Goal: Information Seeking & Learning: Find specific fact

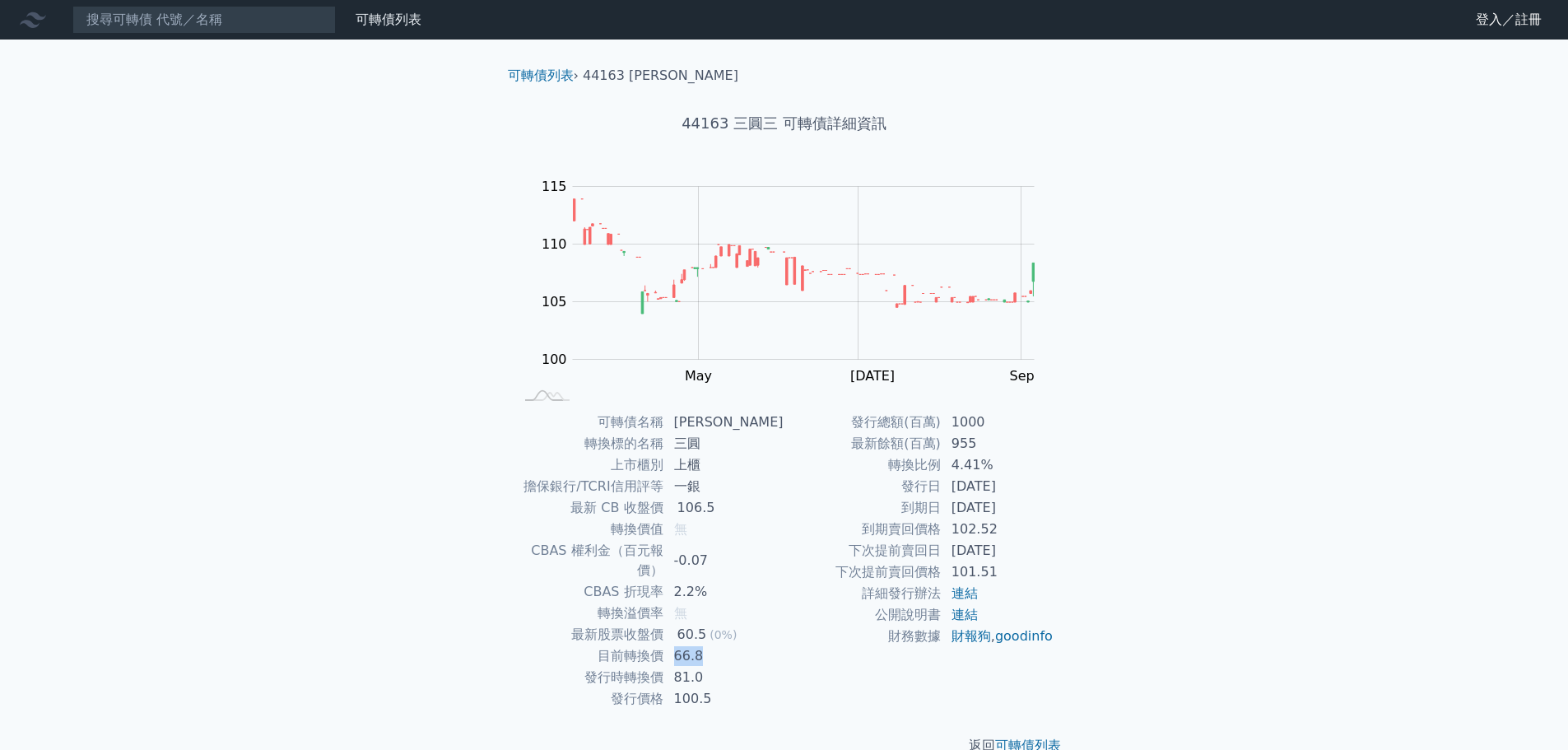
drag, startPoint x: 679, startPoint y: 637, endPoint x: 717, endPoint y: 634, distance: 38.1
click at [717, 645] on td "66.8" at bounding box center [724, 656] width 120 height 22
click at [1080, 517] on div "可轉債列表 › 44163 三圓三 44163 三圓三 可轉債詳細資訊 Zoom Out 104 98 100 102 104 120 115 110 105…" at bounding box center [784, 411] width 633 height 742
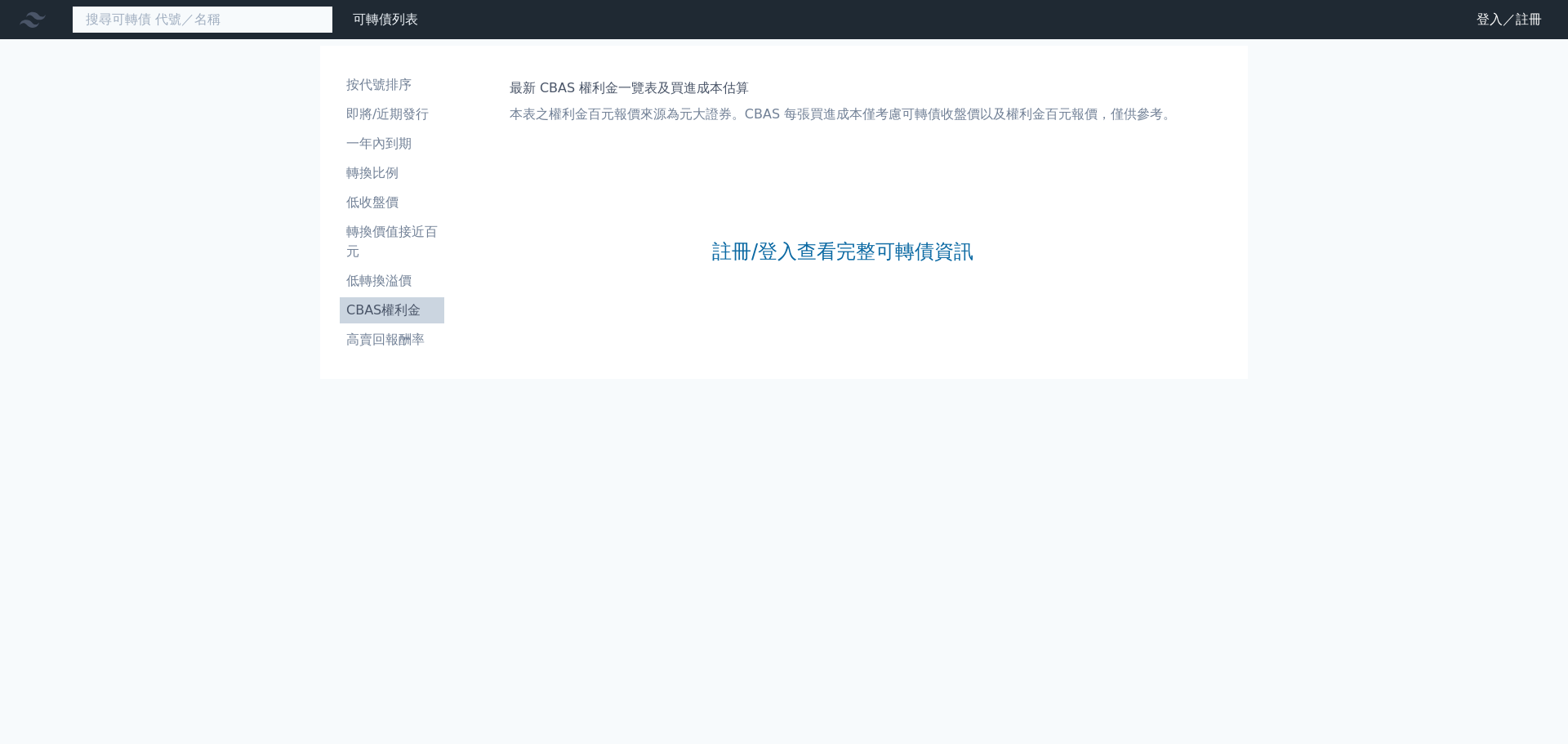
click at [265, 27] on input at bounding box center [202, 20] width 261 height 27
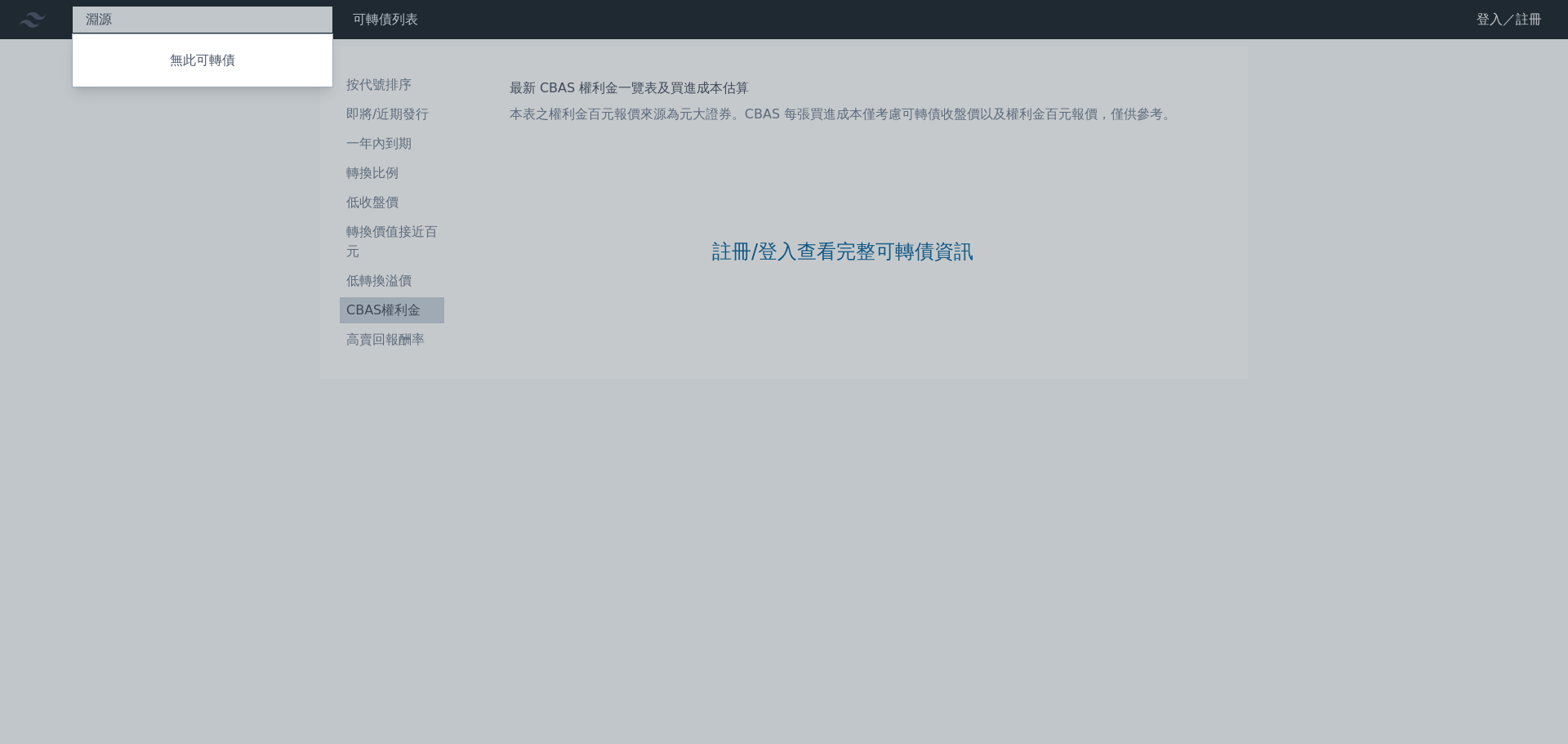
type input "淵"
type input "三圓"
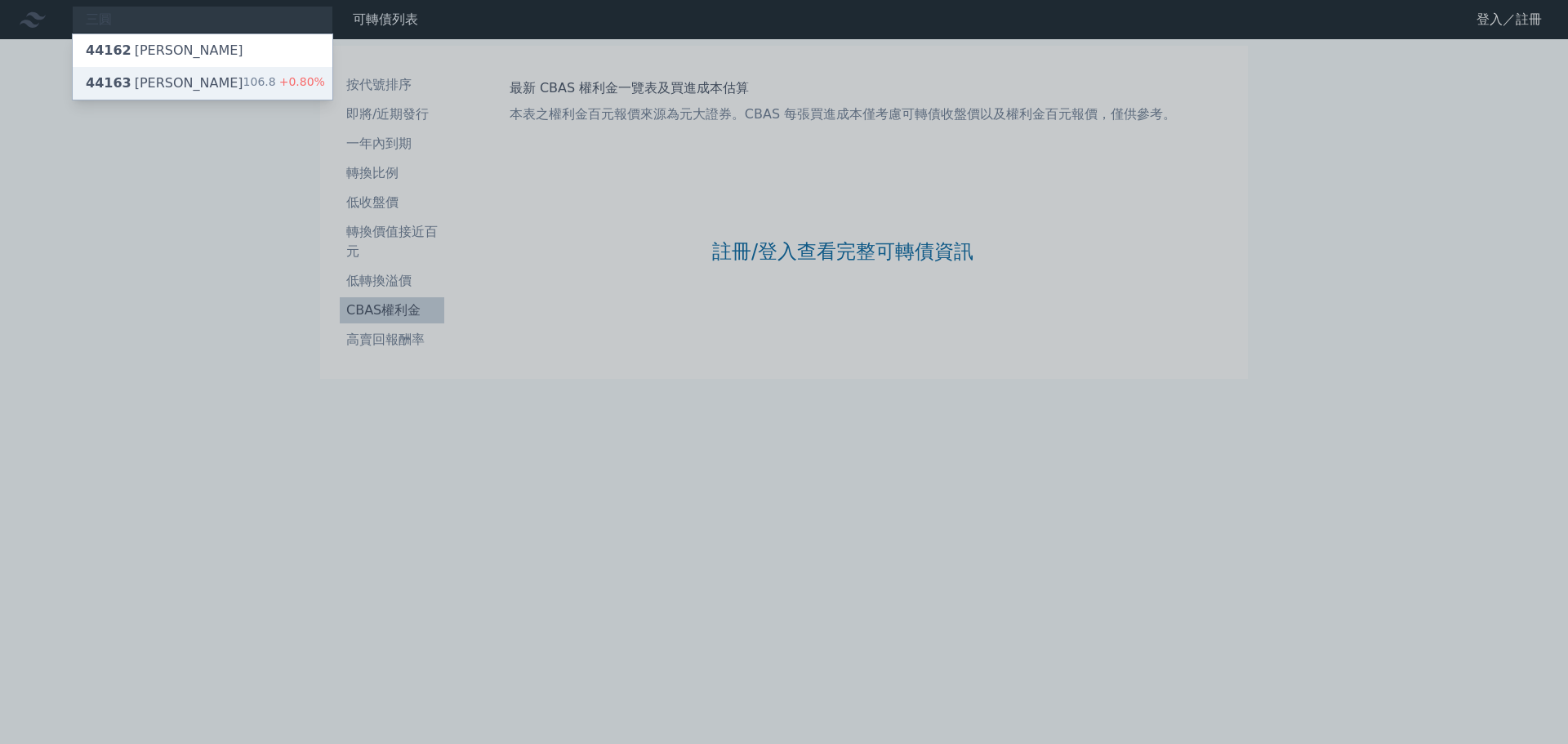
click at [283, 80] on span "+0.80%" at bounding box center [300, 81] width 49 height 13
